Goal: Task Accomplishment & Management: Use online tool/utility

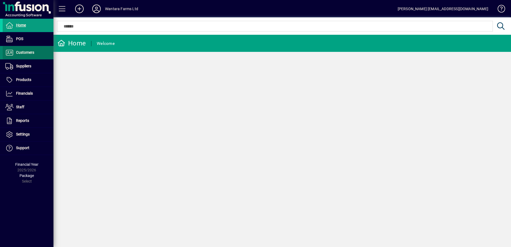
click at [26, 51] on span "Customers" at bounding box center [25, 52] width 18 height 4
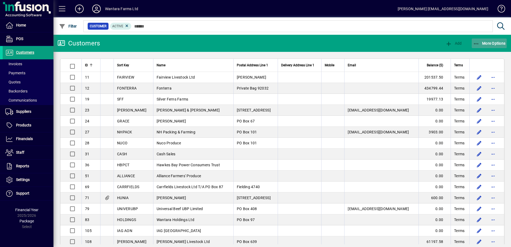
click at [491, 44] on span "More Options" at bounding box center [489, 43] width 33 height 4
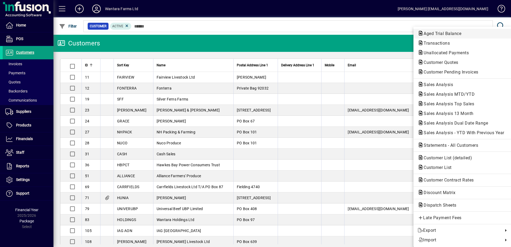
click at [447, 33] on span "Aged Trial Balance" at bounding box center [441, 33] width 46 height 5
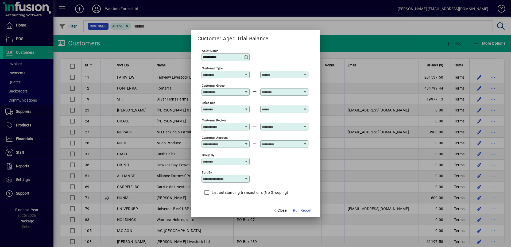
click at [247, 57] on icon at bounding box center [246, 57] width 4 height 4
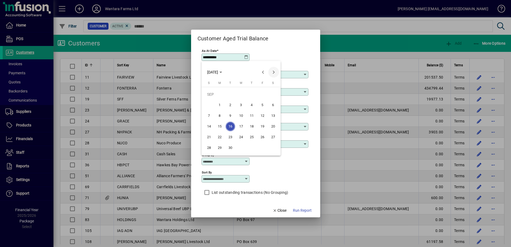
click at [273, 73] on span "Next month" at bounding box center [273, 72] width 11 height 11
click at [220, 104] on span "6" at bounding box center [220, 105] width 10 height 10
type input "**********"
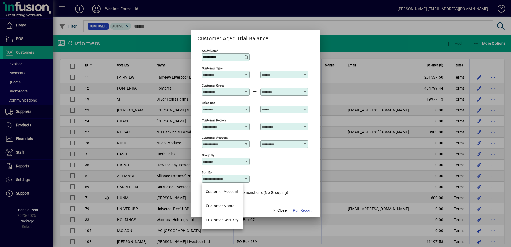
click at [240, 177] on input "Sort by" at bounding box center [223, 179] width 41 height 4
click at [228, 217] on mat-option "Customer Sort Key" at bounding box center [222, 220] width 41 height 14
type input "**********"
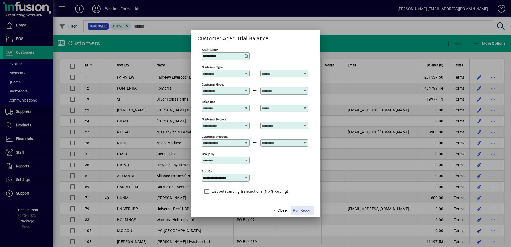
click at [298, 212] on span "Run Report" at bounding box center [302, 211] width 19 height 6
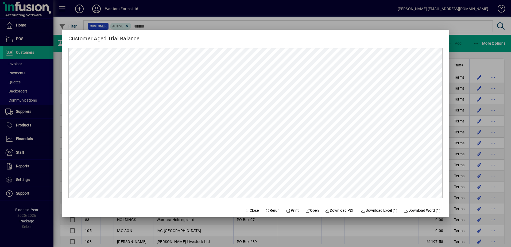
scroll to position [0, 0]
click at [286, 210] on icon at bounding box center [288, 211] width 5 height 4
click at [245, 211] on span "Close" at bounding box center [252, 211] width 14 height 6
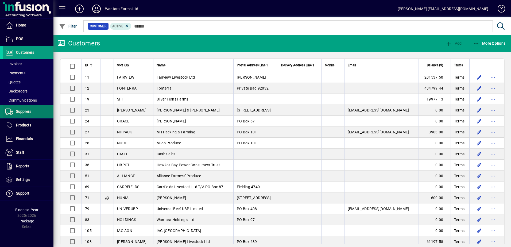
click at [24, 112] on span "Suppliers" at bounding box center [23, 111] width 15 height 4
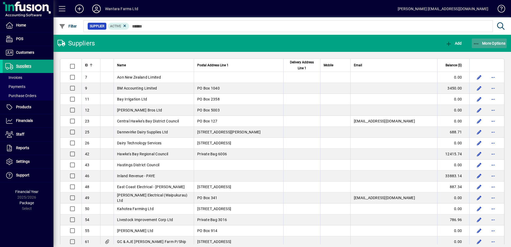
click at [489, 42] on span "More Options" at bounding box center [489, 43] width 33 height 4
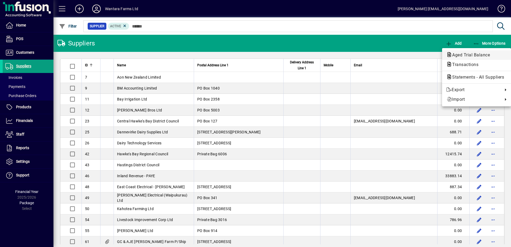
click at [477, 56] on span "Aged Trial Balance" at bounding box center [470, 54] width 46 height 5
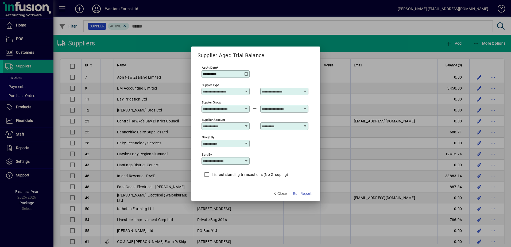
click at [248, 75] on icon at bounding box center [246, 74] width 4 height 4
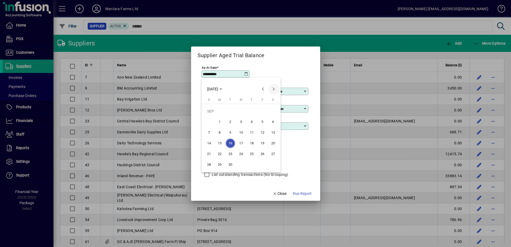
click at [274, 91] on span "Next month" at bounding box center [273, 89] width 11 height 11
click at [224, 122] on span "6" at bounding box center [220, 122] width 10 height 10
type input "**********"
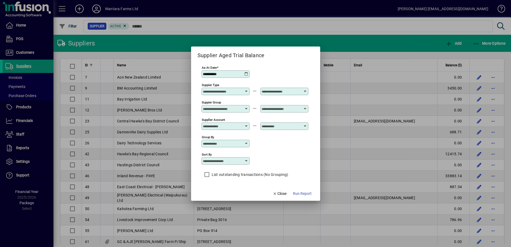
click at [243, 160] on input "Sort by" at bounding box center [223, 161] width 41 height 4
click at [224, 194] on div "Supplier Name" at bounding box center [219, 194] width 26 height 6
type input "**********"
click at [305, 195] on span "Run Report" at bounding box center [302, 194] width 19 height 6
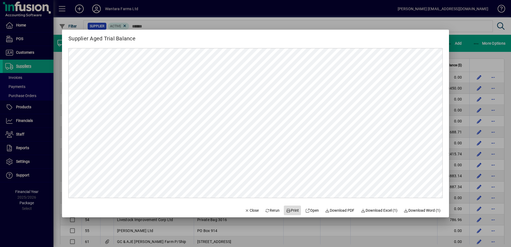
click at [293, 213] on span at bounding box center [292, 210] width 17 height 13
click at [247, 209] on span "Close" at bounding box center [252, 211] width 14 height 6
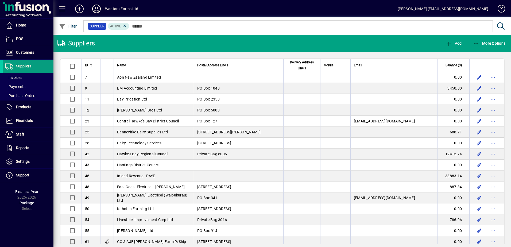
click at [98, 9] on icon at bounding box center [96, 9] width 11 height 9
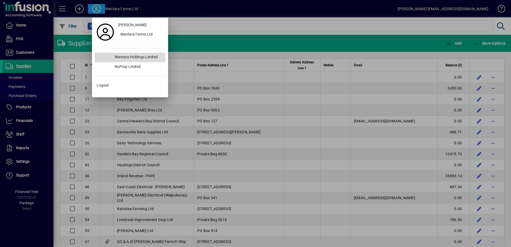
click at [134, 59] on div "Wantara Holdings Limited" at bounding box center [137, 58] width 55 height 10
